Goal: Check status: Check status

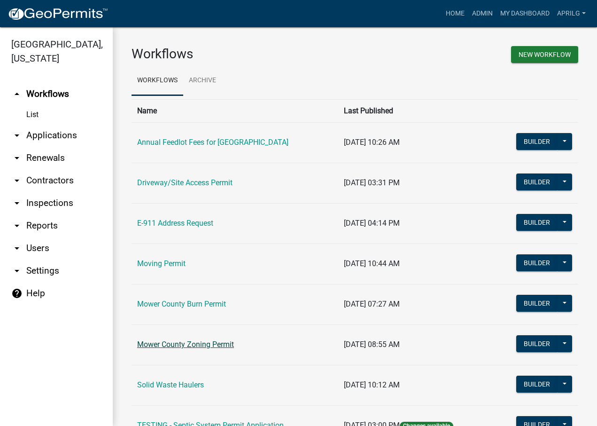
click at [178, 347] on link "Mower County Zoning Permit" at bounding box center [185, 344] width 97 height 9
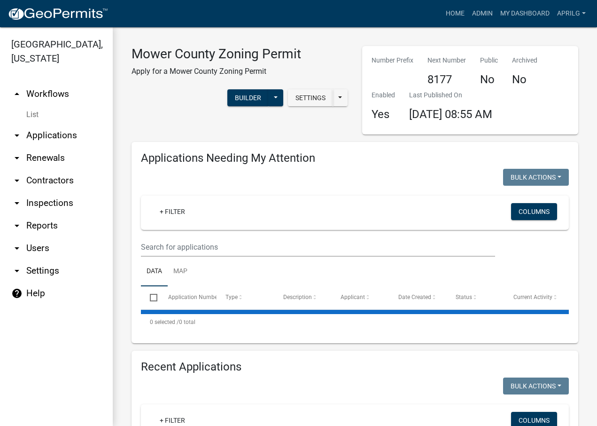
select select "1: 25"
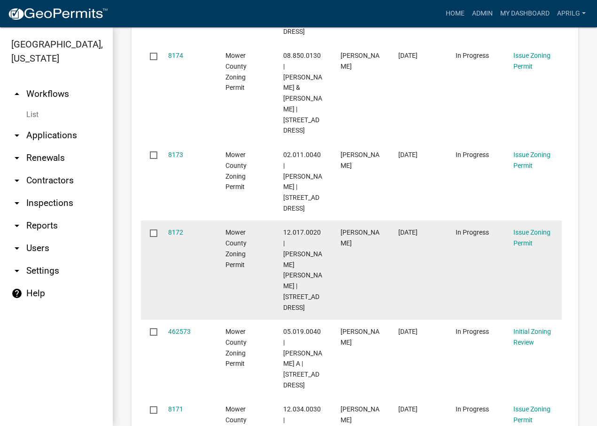
scroll to position [470, 0]
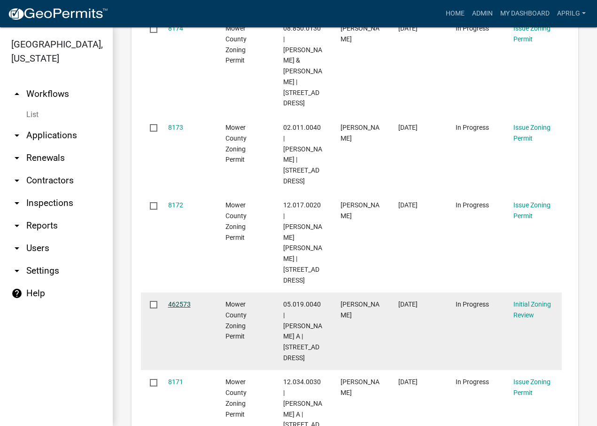
click at [178, 300] on link "462573" at bounding box center [179, 304] width 23 height 8
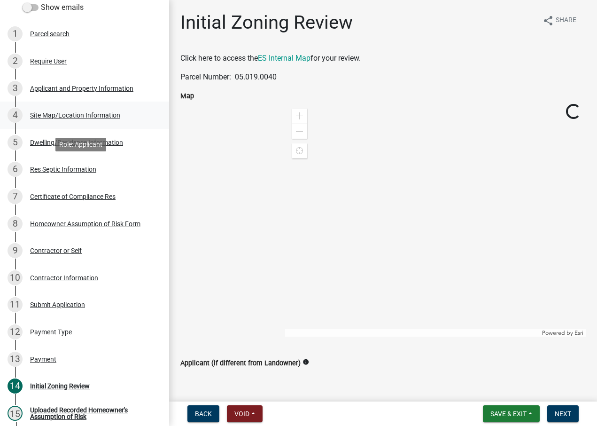
scroll to position [141, 0]
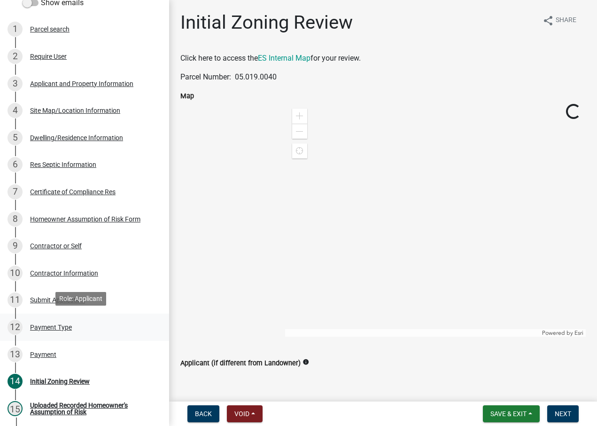
click at [48, 324] on div "Payment Type" at bounding box center [51, 327] width 42 height 7
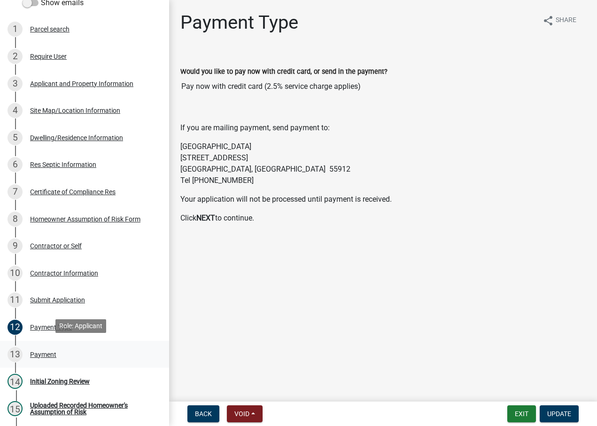
click at [44, 351] on div "Payment" at bounding box center [43, 354] width 26 height 7
